Goal: Information Seeking & Learning: Learn about a topic

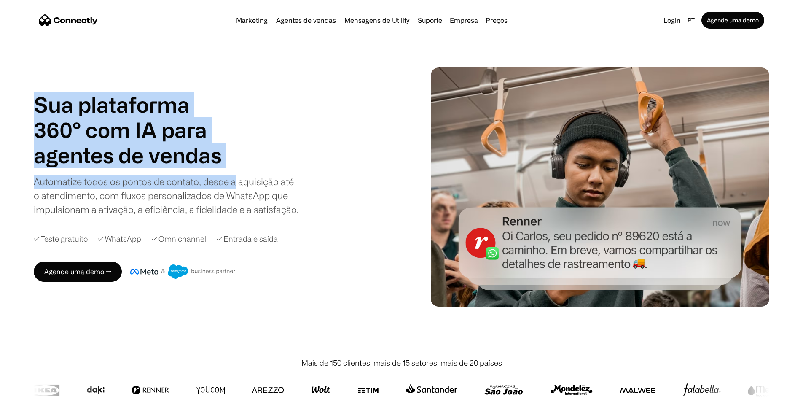
drag, startPoint x: 64, startPoint y: 83, endPoint x: 333, endPoint y: 183, distance: 286.8
click at [333, 183] on div "Sua plataforma 360° com IA para agentes de vendas suporte utility agentes de ve…" at bounding box center [215, 154] width 363 height 124
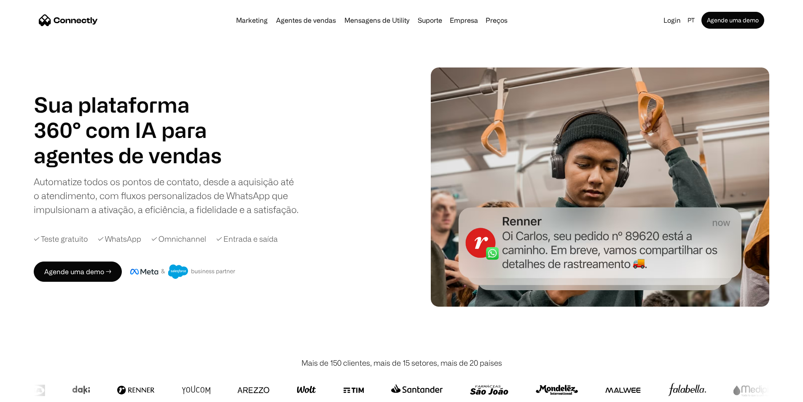
click at [341, 92] on div "Sua plataforma 360° com IA para agentes de vendas suporte utility agentes de ve…" at bounding box center [215, 154] width 363 height 124
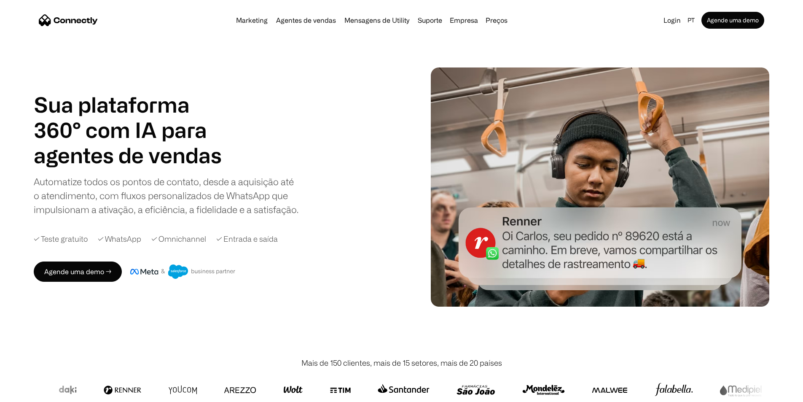
drag, startPoint x: 303, startPoint y: 92, endPoint x: 302, endPoint y: 86, distance: 5.6
click at [228, 92] on h1 "Sua plataforma 360° com IA para" at bounding box center [131, 117] width 194 height 51
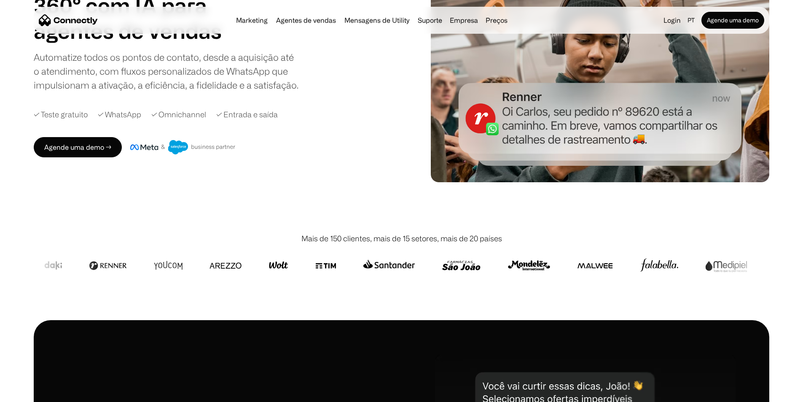
scroll to position [126, 0]
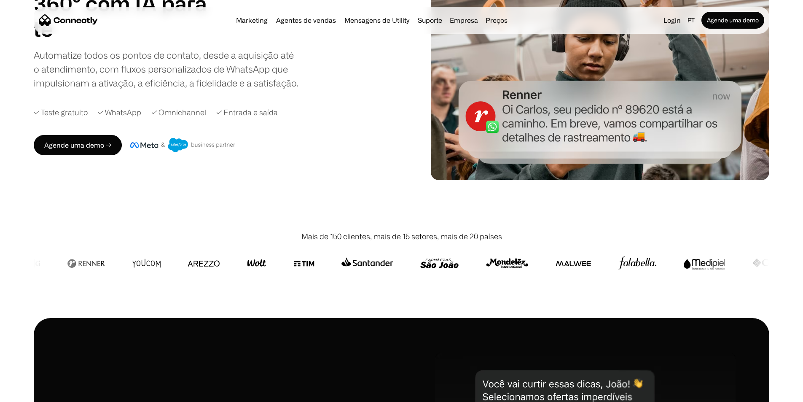
drag, startPoint x: 292, startPoint y: 162, endPoint x: 273, endPoint y: 169, distance: 21.1
click at [274, 155] on div "Agende uma demo →" at bounding box center [225, 145] width 382 height 20
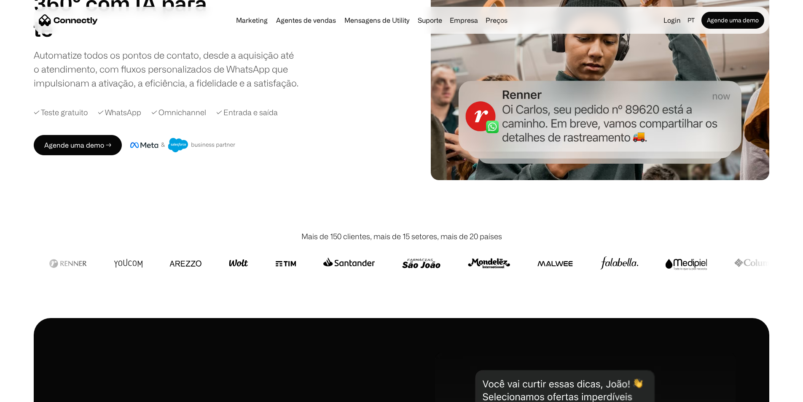
click at [272, 155] on div "Agende uma demo →" at bounding box center [225, 145] width 382 height 20
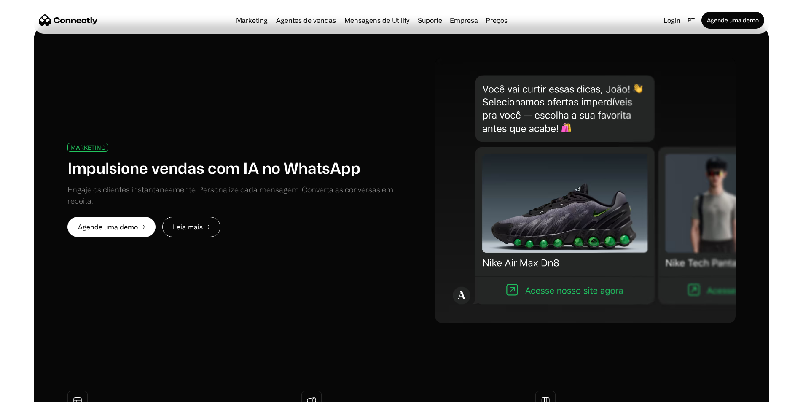
scroll to position [421, 0]
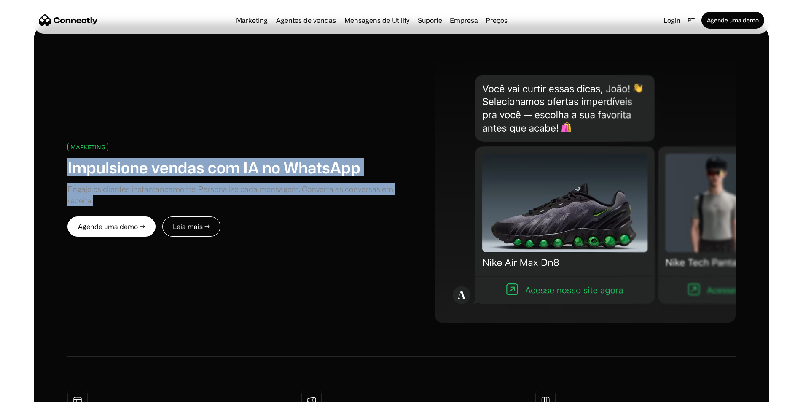
drag, startPoint x: 78, startPoint y: 139, endPoint x: 236, endPoint y: 199, distance: 169.2
click at [236, 199] on div "MARKETING Impulsione vendas com IA no WhatsApp Engaje os clientes instantaneame…" at bounding box center [401, 317] width 735 height 588
click at [236, 199] on div "Engaje os clientes instantaneamente. Personalize cada mensagem. Converta as con…" at bounding box center [234, 194] width 334 height 23
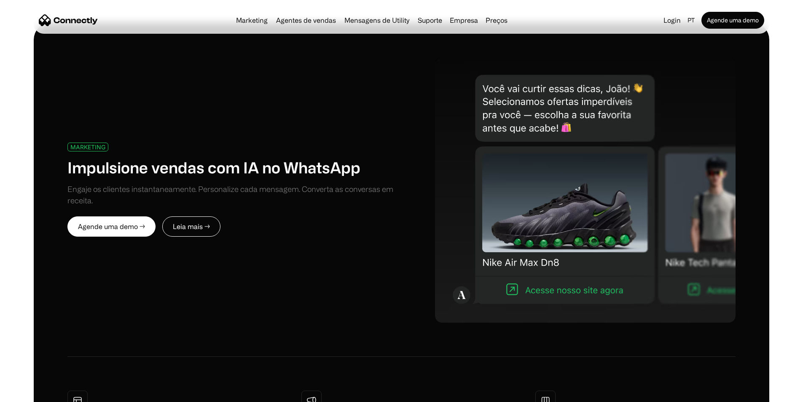
click at [264, 197] on div "Engaje os clientes instantaneamente. Personalize cada mensagem. Converta as con…" at bounding box center [234, 194] width 334 height 23
drag, startPoint x: 262, startPoint y: 196, endPoint x: 252, endPoint y: 196, distance: 9.7
click at [252, 196] on div "Engaje os clientes instantaneamente. Personalize cada mensagem. Converta as con…" at bounding box center [234, 194] width 334 height 23
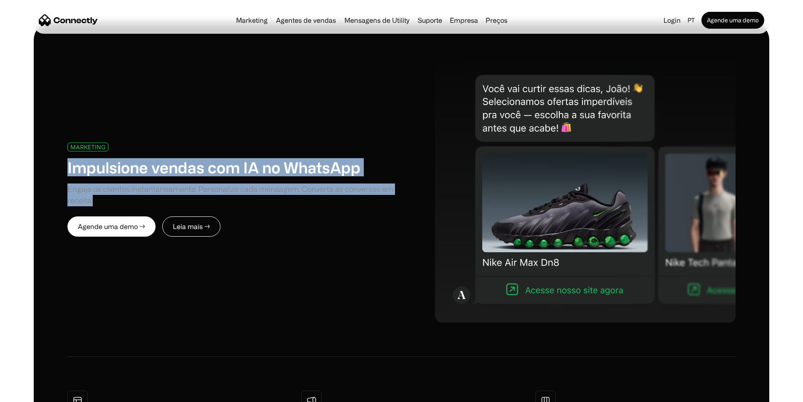
drag, startPoint x: 136, startPoint y: 150, endPoint x: 254, endPoint y: 209, distance: 131.9
click at [254, 209] on div "MARKETING Impulsione vendas com IA no WhatsApp Engaje os clientes instantaneame…" at bounding box center [401, 317] width 735 height 588
click at [254, 209] on div "MARKETING Impulsione vendas com IA no WhatsApp Engaje os clientes instantaneame…" at bounding box center [234, 189] width 334 height 94
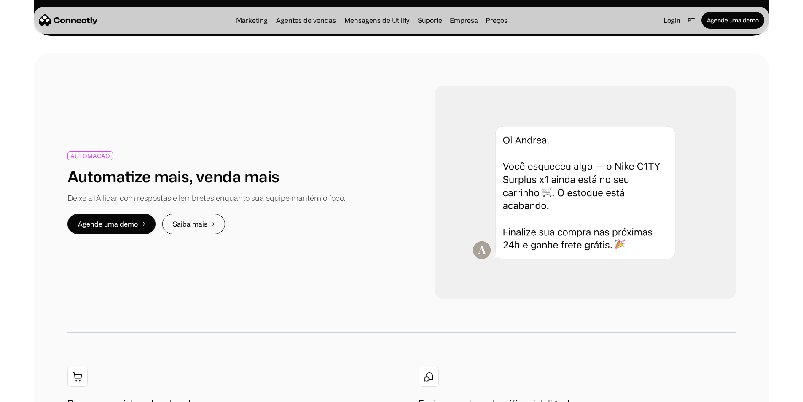
scroll to position [1011, 0]
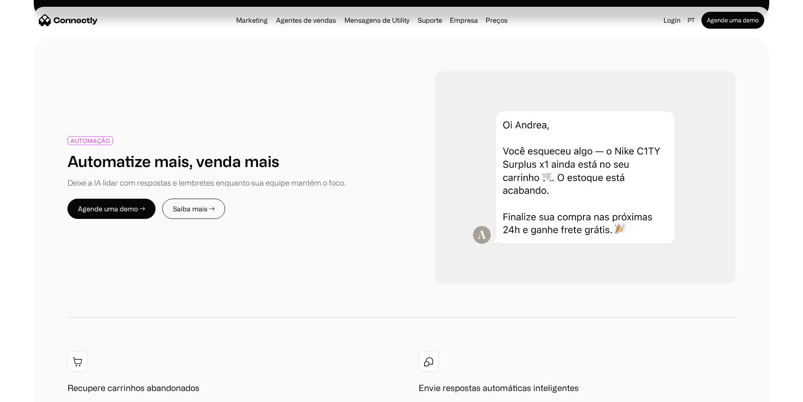
drag, startPoint x: 389, startPoint y: 106, endPoint x: 405, endPoint y: 91, distance: 22.4
drag, startPoint x: 405, startPoint y: 91, endPoint x: 411, endPoint y: 80, distance: 11.9
click at [411, 80] on div "AUTOMAÇÃO Automatize mais, venda mais Deixe a IA lidar com respostas e lembrete…" at bounding box center [401, 177] width 668 height 212
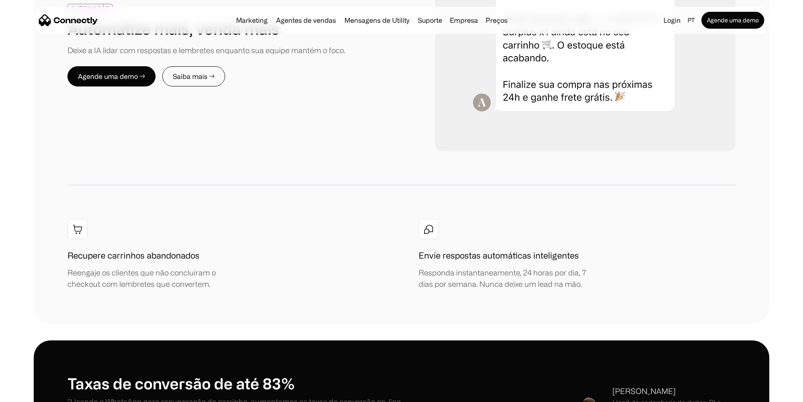
scroll to position [1349, 0]
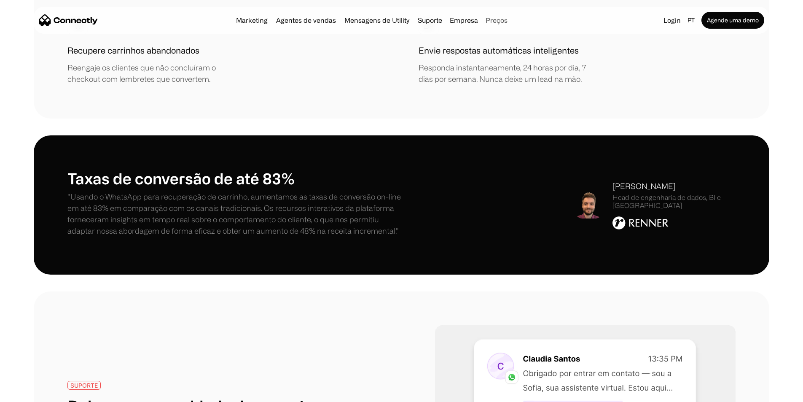
click at [507, 21] on link "Preços" at bounding box center [496, 20] width 29 height 7
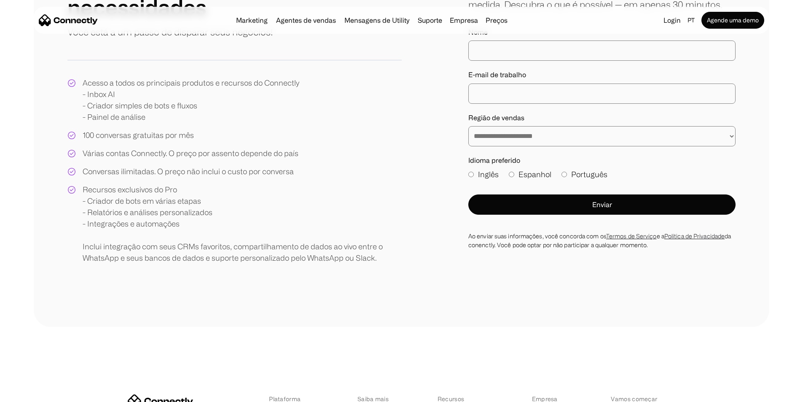
scroll to position [126, 0]
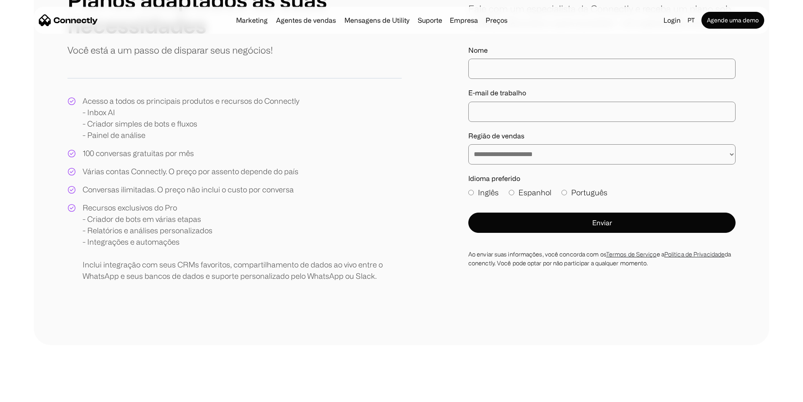
drag, startPoint x: 91, startPoint y: 167, endPoint x: 97, endPoint y: 169, distance: 6.5
drag, startPoint x: 101, startPoint y: 169, endPoint x: 108, endPoint y: 175, distance: 9.9
click at [101, 169] on div "Acesso a todos os principais produtos e recursos do Connectly - Inbox AI - Cria…" at bounding box center [234, 188] width 334 height 186
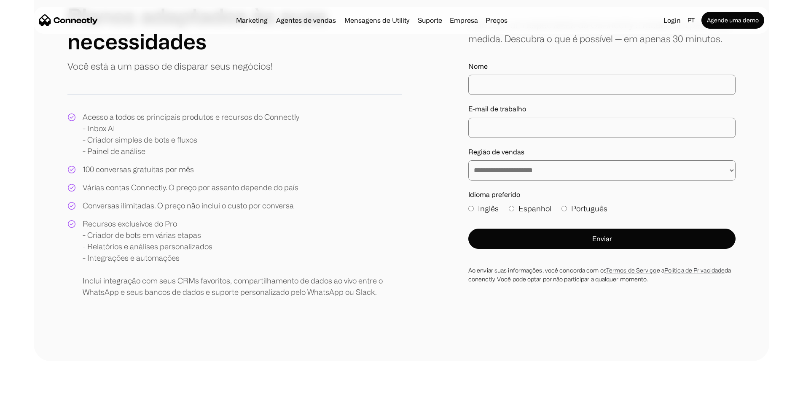
scroll to position [0, 0]
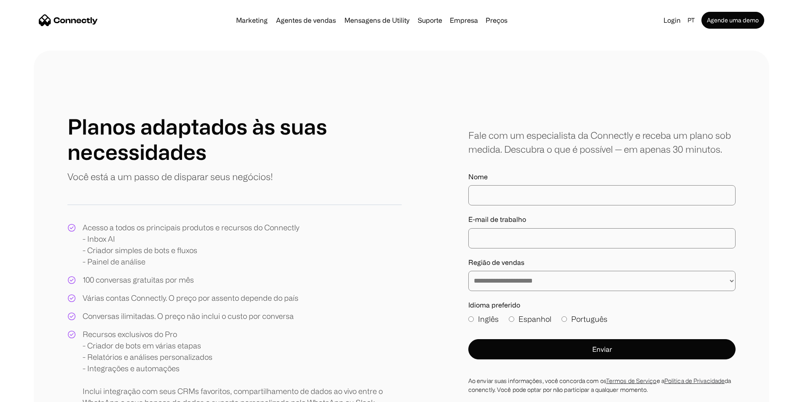
click at [98, 20] on img "home" at bounding box center [68, 20] width 59 height 12
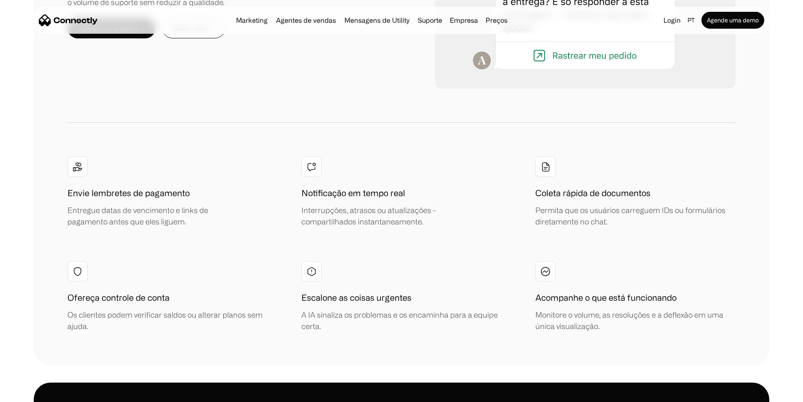
scroll to position [3346, 0]
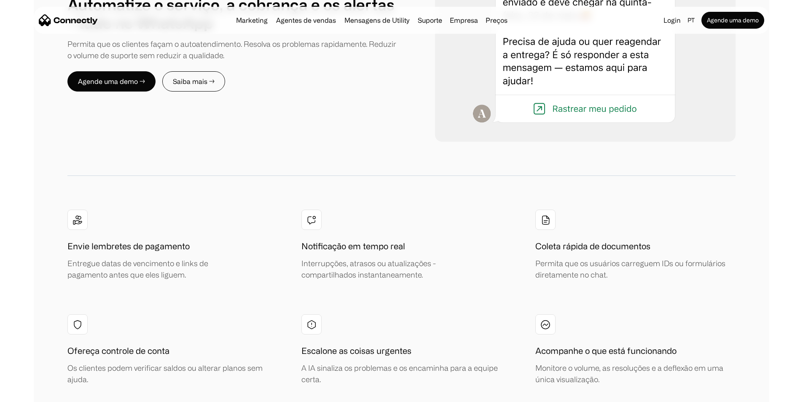
click at [503, 72] on div "MENSAGENS DE UTILITY Automatize o serviço, a cobrança e os alertas - tudo no Wh…" at bounding box center [401, 157] width 735 height 523
drag, startPoint x: 510, startPoint y: 75, endPoint x: 503, endPoint y: 73, distance: 7.6
click at [510, 75] on div "MENSAGENS DE UTILITY Automatize o serviço, a cobrança e os alertas - tudo no Wh…" at bounding box center [401, 157] width 735 height 523
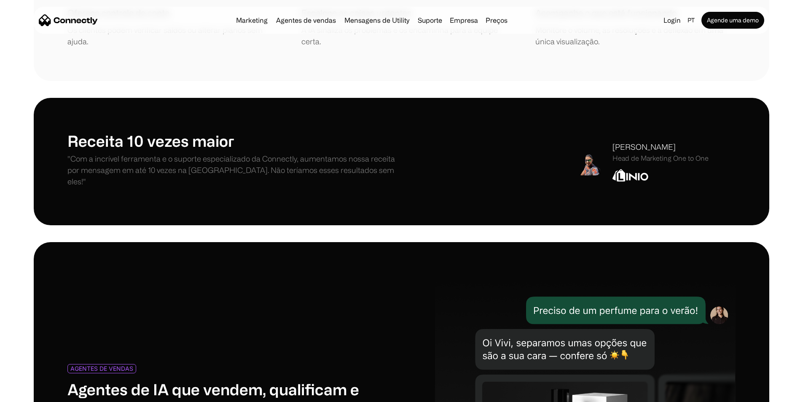
scroll to position [3557, 0]
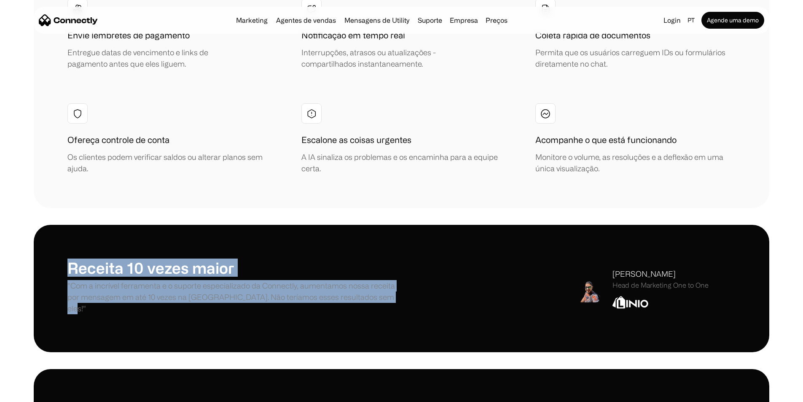
drag, startPoint x: 87, startPoint y: 139, endPoint x: 371, endPoint y: 212, distance: 293.2
click at [371, 225] on div "Receita 10 vezes maior "Com a incrível ferramenta e o suporte especializado da …" at bounding box center [401, 288] width 735 height 127
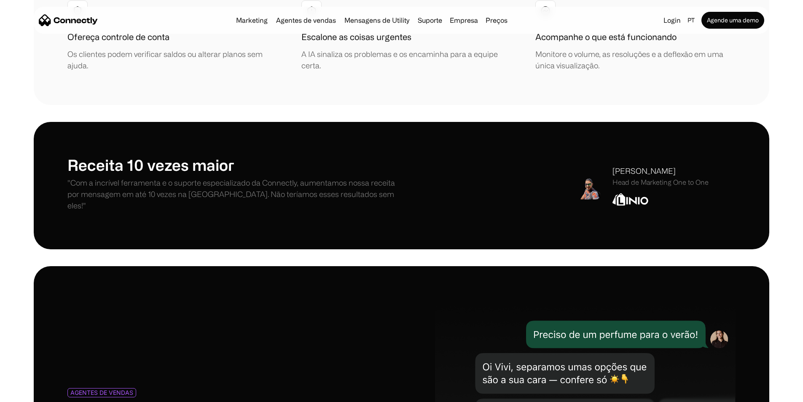
scroll to position [3768, 0]
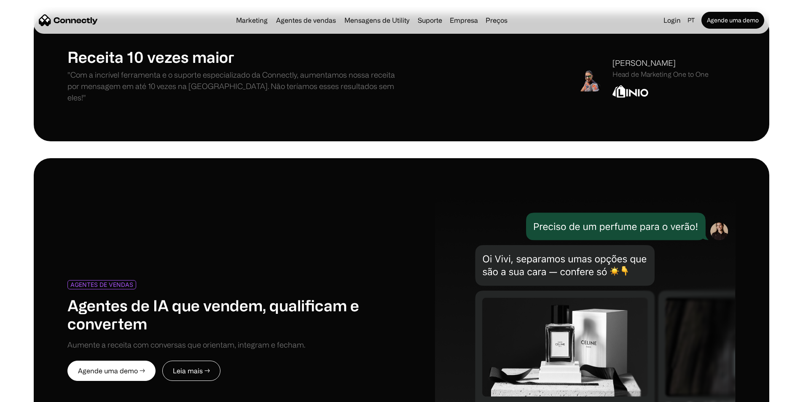
click at [382, 280] on div "AGENTES DE VENDAS Agentes de IA que vendem, qualificam e convertem Aumente a re…" at bounding box center [234, 315] width 334 height 70
drag, startPoint x: 385, startPoint y: 141, endPoint x: 401, endPoint y: 118, distance: 28.1
drag, startPoint x: 401, startPoint y: 118, endPoint x: 368, endPoint y: 134, distance: 36.8
click at [401, 192] on div "AGENTES DE VENDAS Agentes de IA que vendem, qualificam e convertem Aumente a re…" at bounding box center [401, 330] width 668 height 277
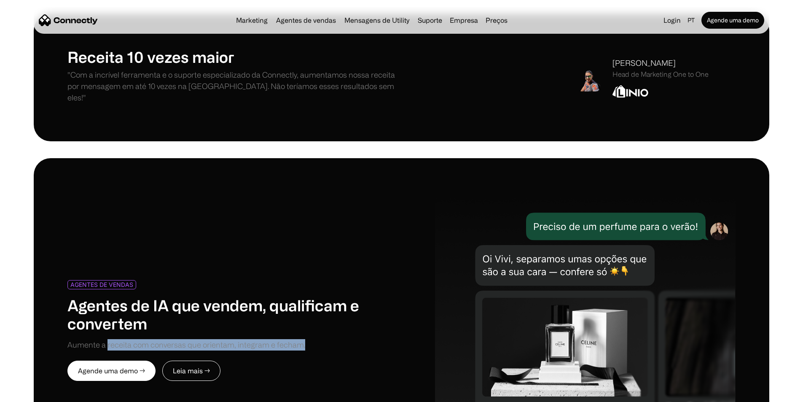
drag, startPoint x: 139, startPoint y: 223, endPoint x: 389, endPoint y: 228, distance: 249.5
click at [375, 280] on div "AGENTES DE VENDAS Agentes de IA que vendem, qualificam e convertem Aumente a re…" at bounding box center [234, 330] width 334 height 101
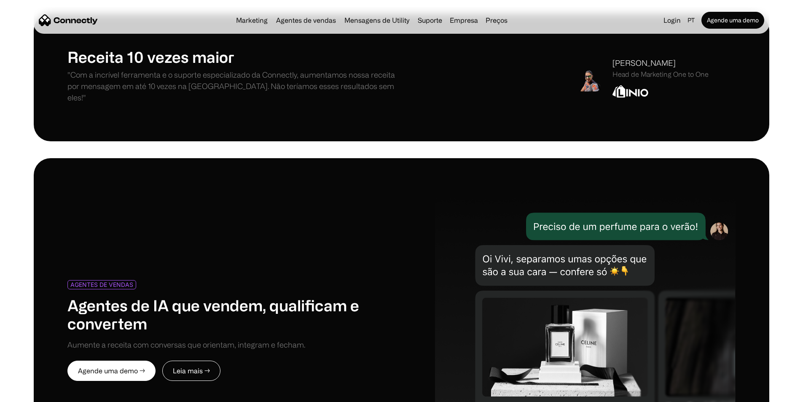
click at [408, 229] on div "AGENTES DE VENDAS Agentes de IA que vendem, qualificam e convertem Aumente a re…" at bounding box center [401, 330] width 668 height 277
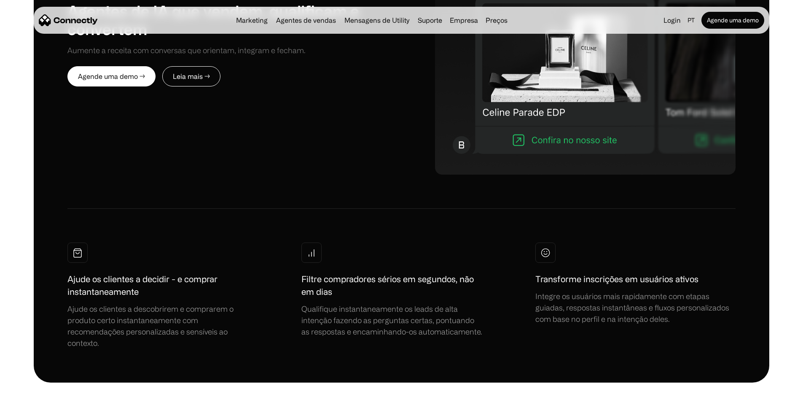
scroll to position [4063, 0]
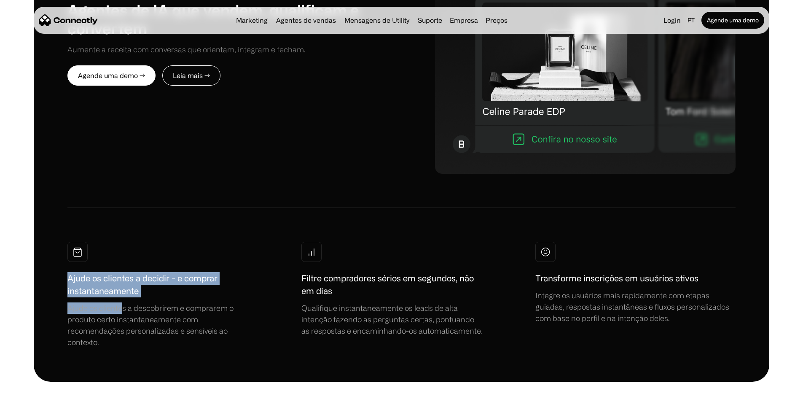
drag, startPoint x: 86, startPoint y: 137, endPoint x: 195, endPoint y: 204, distance: 127.9
click at [194, 203] on div "AGENTES DE VENDAS Agentes de IA que vendem, qualificam e convertem Aumente a re…" at bounding box center [401, 122] width 735 height 518
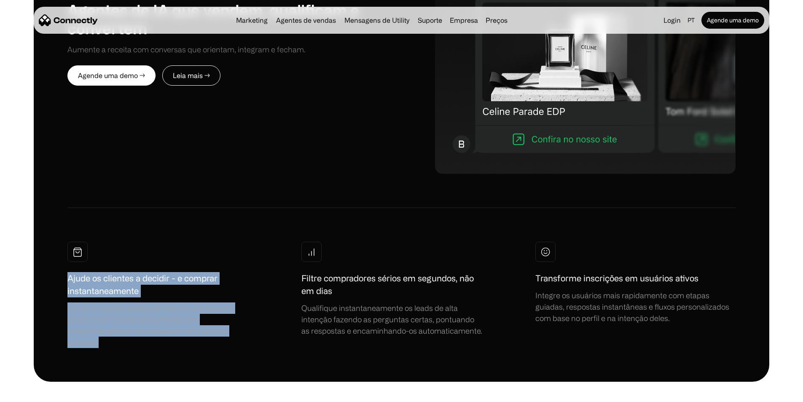
click at [200, 212] on div "AGENTES DE VENDAS Agentes de IA que vendem, qualificam e convertem Aumente a re…" at bounding box center [401, 122] width 735 height 518
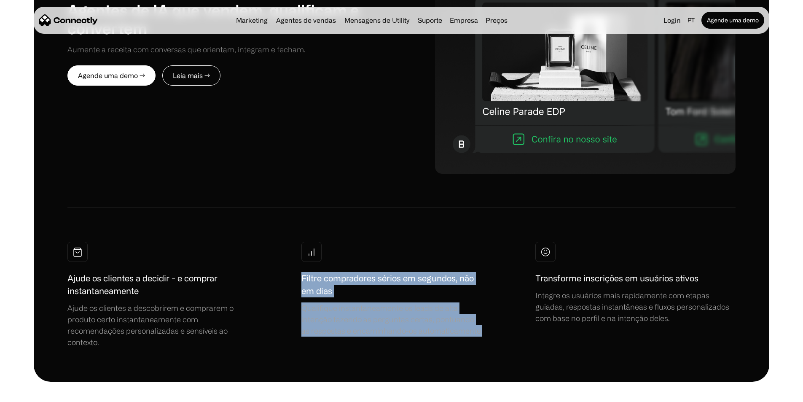
drag, startPoint x: 311, startPoint y: 133, endPoint x: 504, endPoint y: 209, distance: 207.4
click at [504, 241] on div "Ajude os clientes a decidir - e comprar instantaneamente Ajude os clientes a de…" at bounding box center [401, 294] width 668 height 106
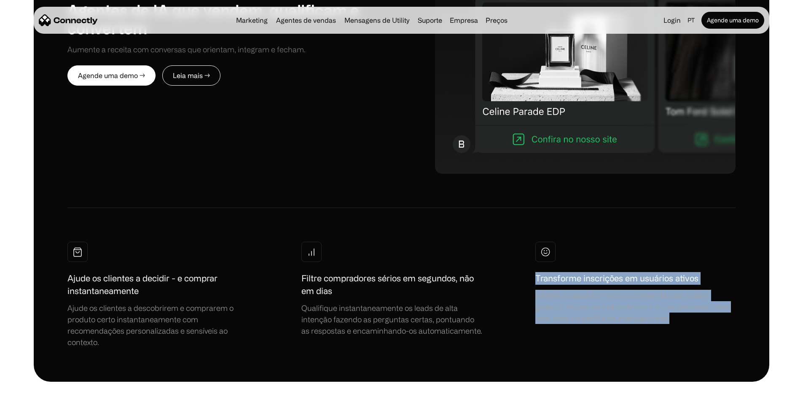
drag, startPoint x: 519, startPoint y: 139, endPoint x: 585, endPoint y: 218, distance: 103.8
click at [585, 217] on div "AGENTES DE VENDAS Agentes de IA que vendem, qualificam e convertem Aumente a re…" at bounding box center [401, 122] width 735 height 518
click at [585, 218] on div "AGENTES DE VENDAS Agentes de IA que vendem, qualificam e convertem Aumente a re…" at bounding box center [401, 122] width 735 height 518
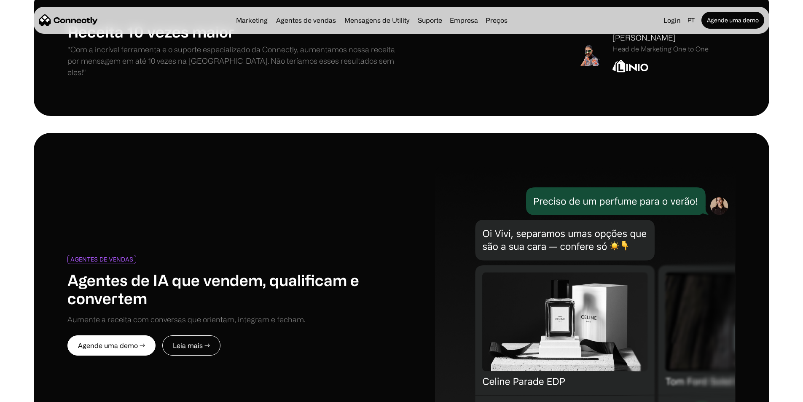
scroll to position [3768, 0]
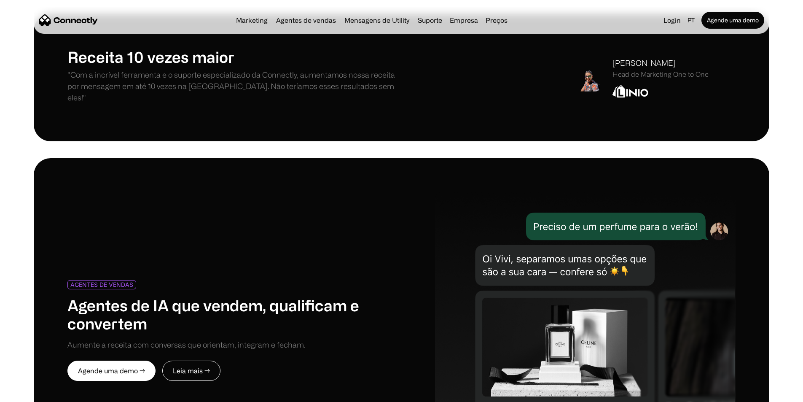
drag, startPoint x: 410, startPoint y: 146, endPoint x: 404, endPoint y: 138, distance: 10.1
click at [404, 192] on div "AGENTES DE VENDAS Agentes de IA que vendem, qualificam e convertem Aumente a re…" at bounding box center [401, 330] width 668 height 277
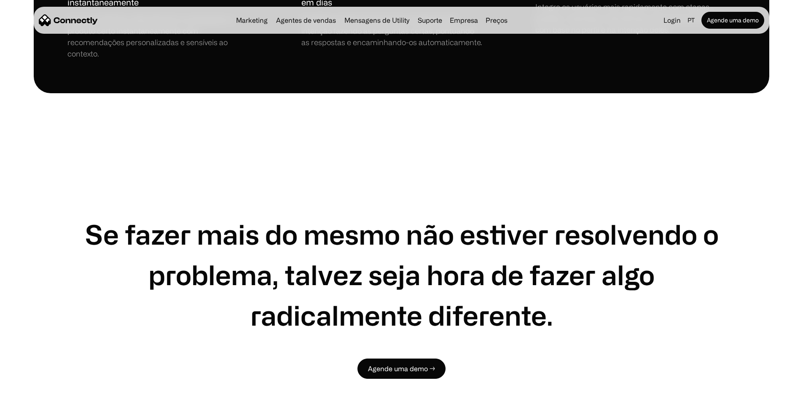
scroll to position [4358, 0]
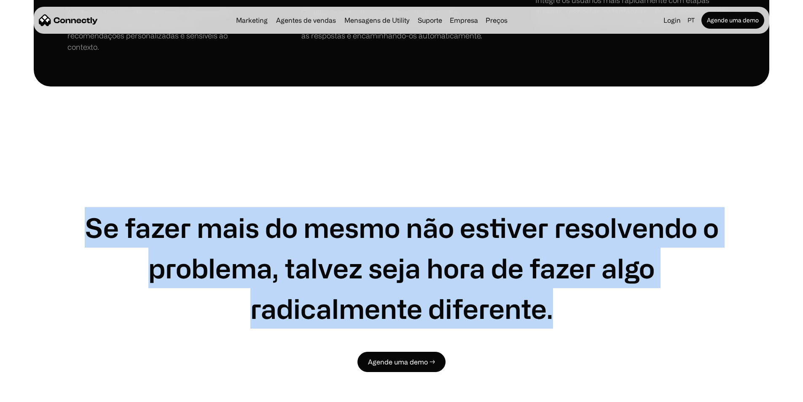
drag, startPoint x: 88, startPoint y: 86, endPoint x: 560, endPoint y: 213, distance: 489.1
click at [560, 213] on div "Se fazer mais do mesmo não estiver resolvendo o problema, talvez seja hora de f…" at bounding box center [401, 285] width 735 height 364
click at [561, 213] on div "Se fazer mais do mesmo não estiver resolvendo o problema, talvez seja hora de f…" at bounding box center [401, 285] width 735 height 364
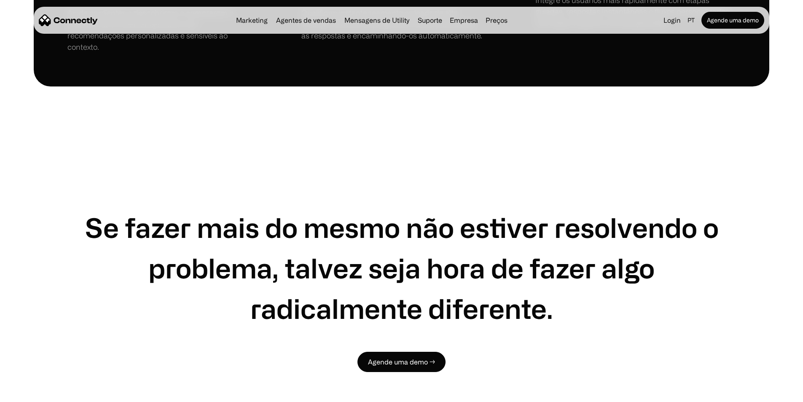
click at [582, 207] on h1 "Se fazer mais do mesmo não estiver resolvendo o problema, talvez seja hora de f…" at bounding box center [401, 267] width 668 height 121
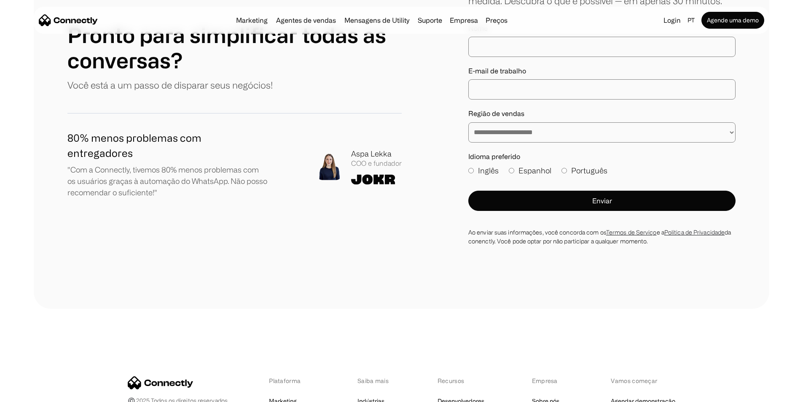
scroll to position [4979, 0]
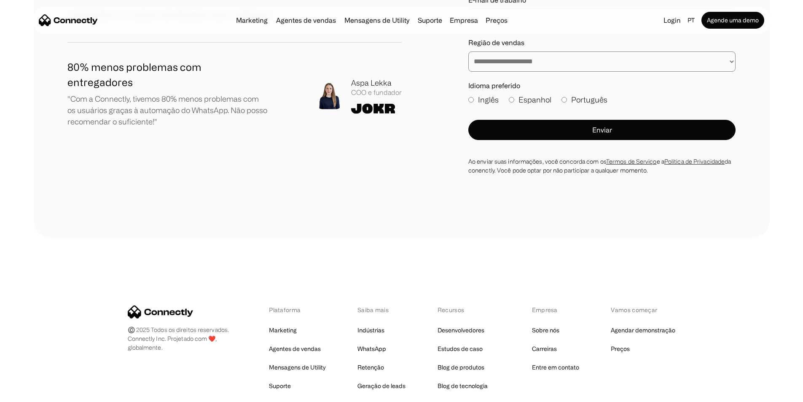
click at [422, 238] on div "©️ 2025 Todos os direitos reservados. Connectly Inc. Projetado com ❤️, globalme…" at bounding box center [401, 376] width 735 height 277
drag, startPoint x: 424, startPoint y: 168, endPoint x: 416, endPoint y: 172, distance: 8.5
click at [424, 238] on div "©️ 2025 Todos os direitos reservados. Connectly Inc. Projetado com ❤️, globalme…" at bounding box center [401, 376] width 735 height 277
click at [369, 343] on link "WhatsApp" at bounding box center [371, 349] width 29 height 12
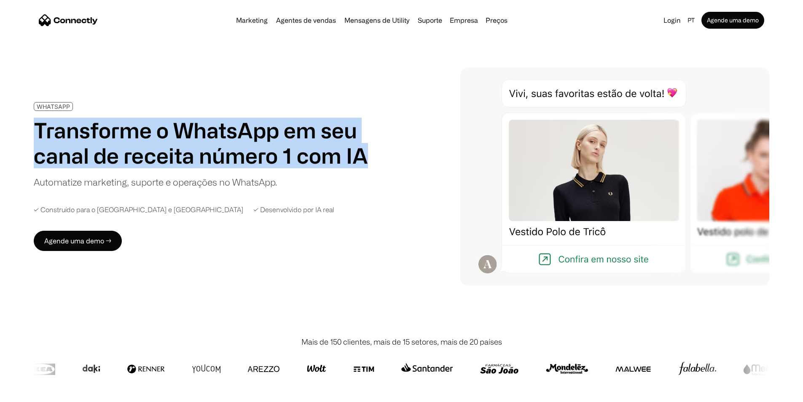
drag, startPoint x: 160, startPoint y: 133, endPoint x: 341, endPoint y: 228, distance: 204.3
click at [341, 228] on div "WHATSAPP Transforme o WhatsApp em seu canal de receita número 1 com IA Automati…" at bounding box center [221, 176] width 375 height 149
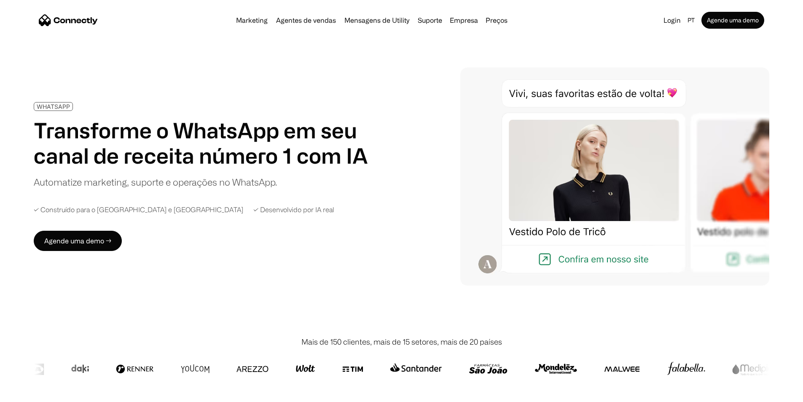
drag, startPoint x: 342, startPoint y: 104, endPoint x: 340, endPoint y: 99, distance: 4.7
click at [339, 102] on div "WHATSAPP Transforme o WhatsApp em seu canal de receita número 1 com IA Automati…" at bounding box center [221, 176] width 375 height 149
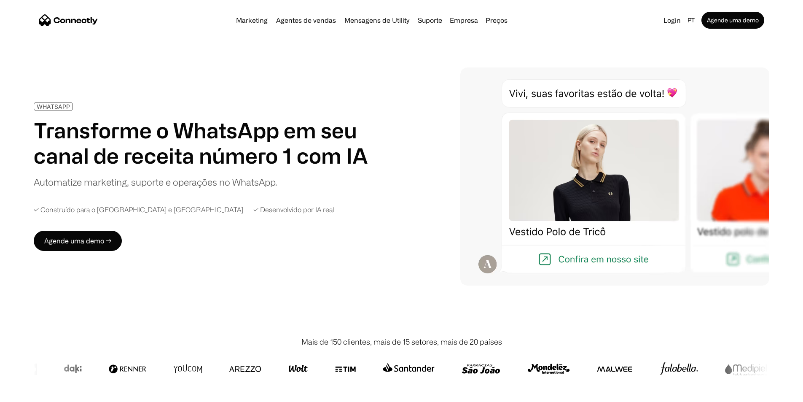
click at [339, 102] on div "WHATSAPP Transforme o WhatsApp em seu canal de receita número 1 com IA Automati…" at bounding box center [221, 176] width 375 height 149
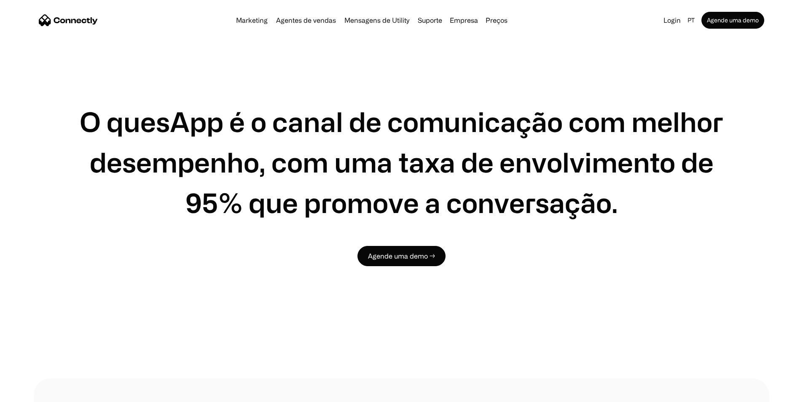
scroll to position [1630, 0]
